Goal: Transaction & Acquisition: Purchase product/service

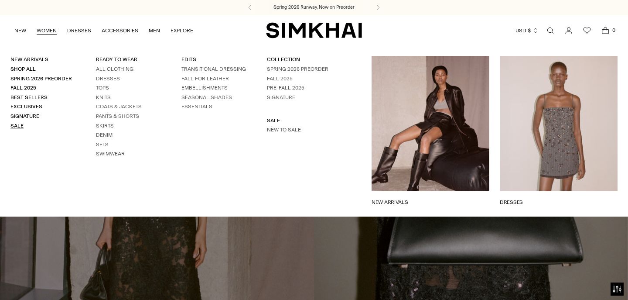
click at [19, 124] on link "Sale" at bounding box center [16, 126] width 13 height 6
